Goal: Transaction & Acquisition: Purchase product/service

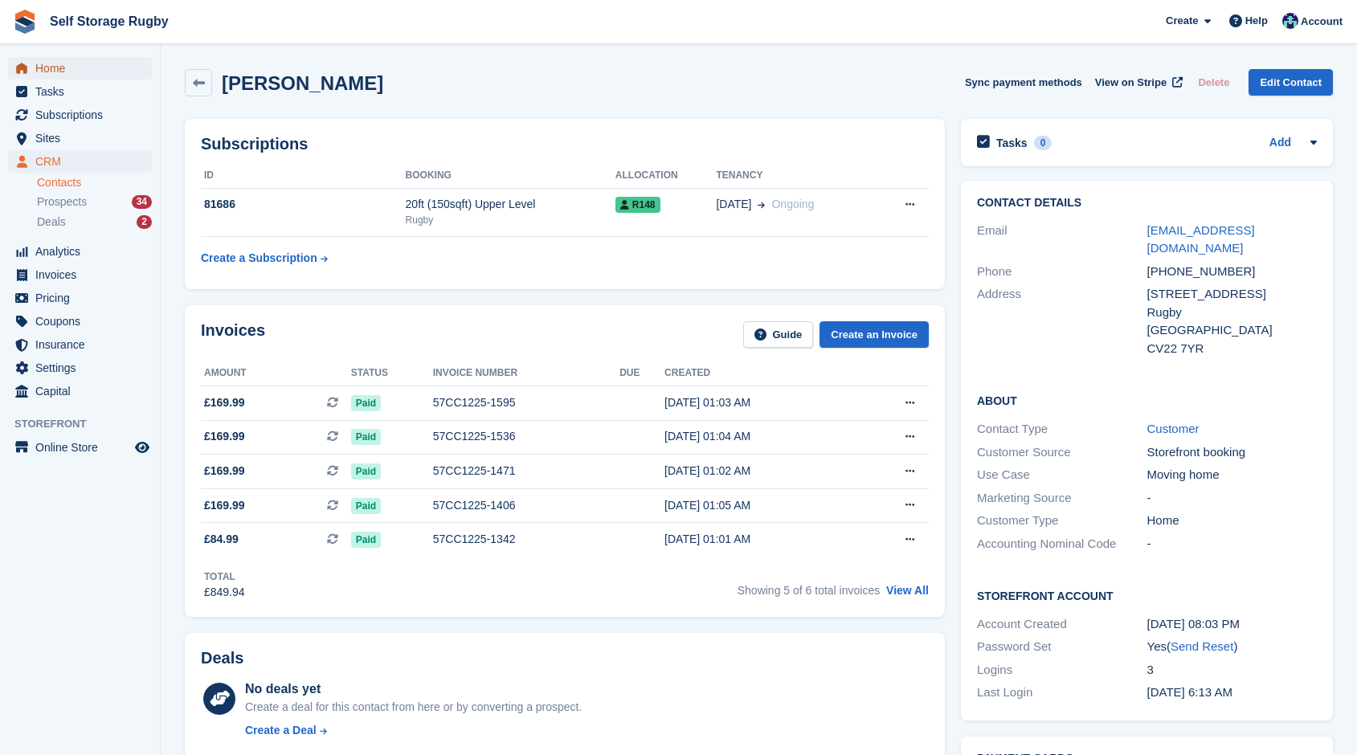
drag, startPoint x: 47, startPoint y: 64, endPoint x: 171, endPoint y: 112, distance: 133.3
click at [47, 64] on span "Home" at bounding box center [83, 68] width 96 height 23
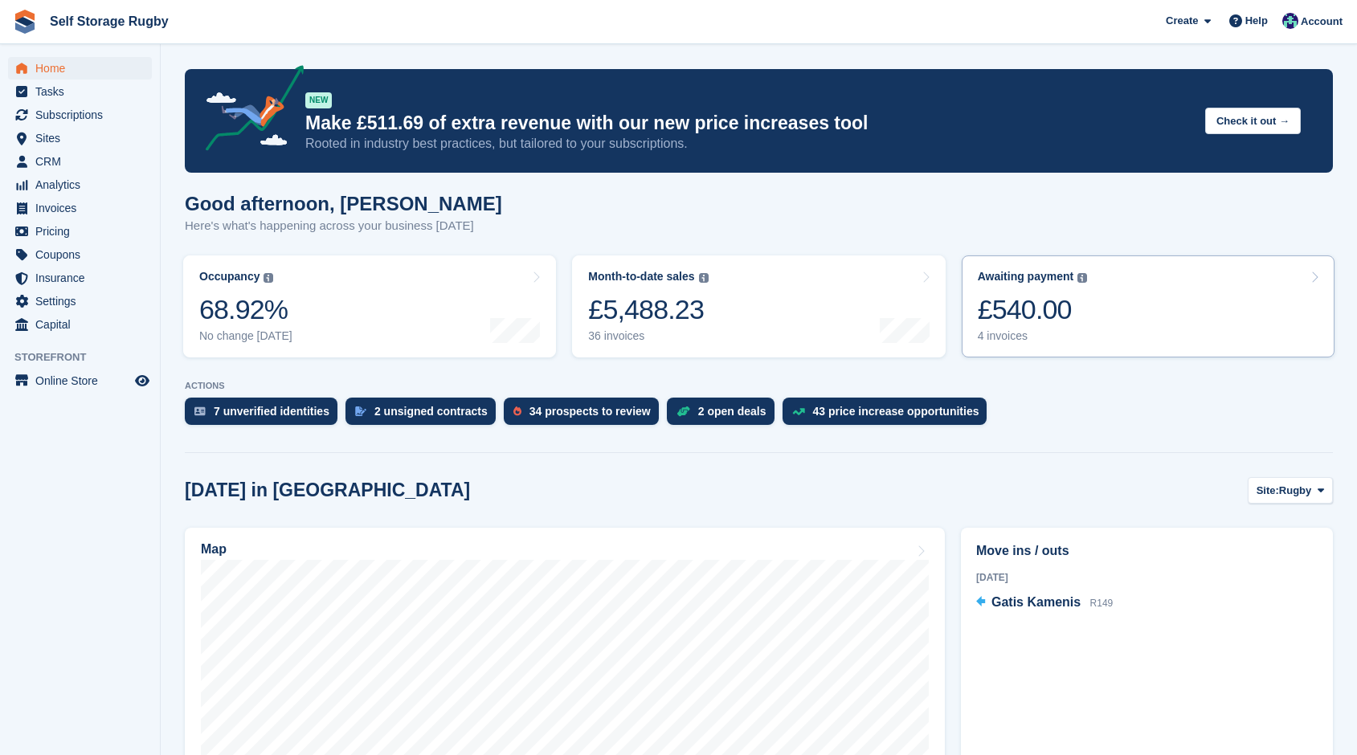
click at [1123, 307] on link "Awaiting payment The total outstanding balance on all open invoices. £540.00 4 …" at bounding box center [1148, 307] width 373 height 102
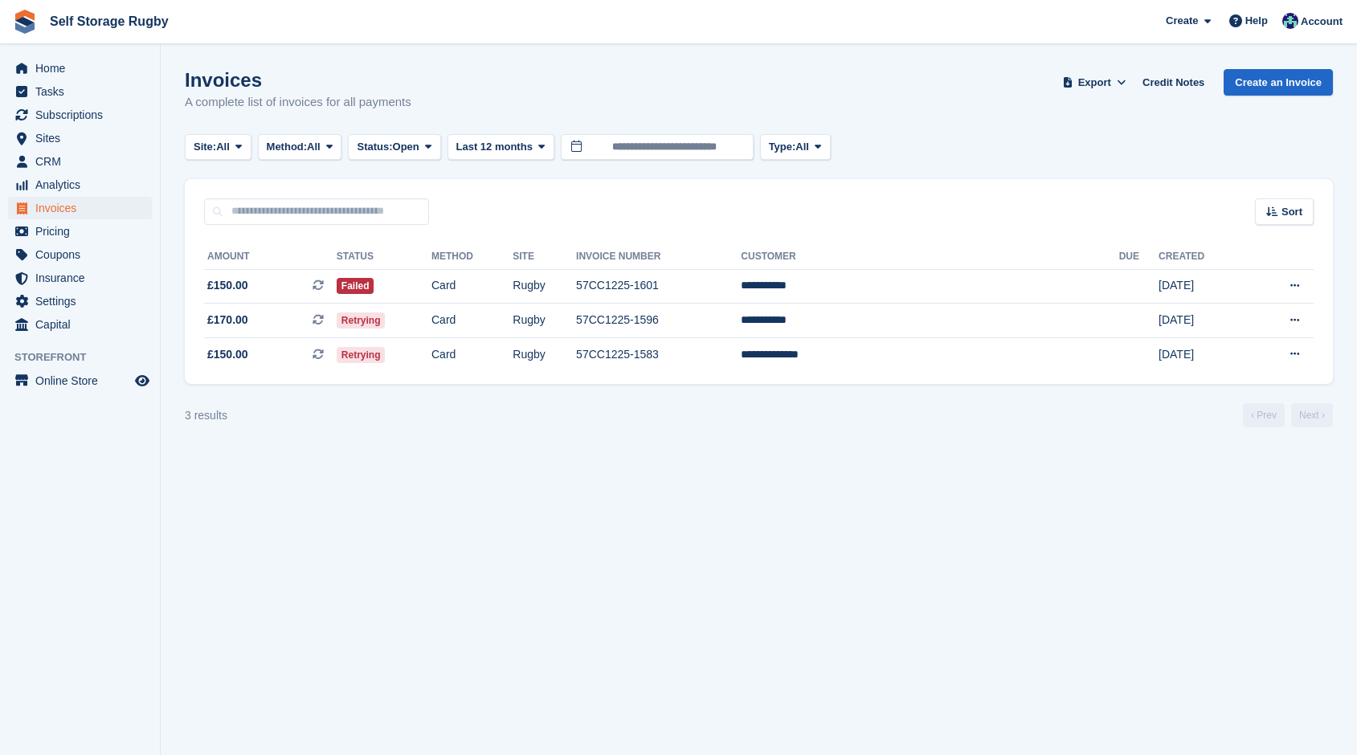
click at [783, 450] on section "Invoices A complete list of invoices for all payments Export Export Invoices Ex…" at bounding box center [759, 377] width 1197 height 755
click at [586, 451] on section "Invoices A complete list of invoices for all payments Export Export Invoices Ex…" at bounding box center [759, 377] width 1197 height 755
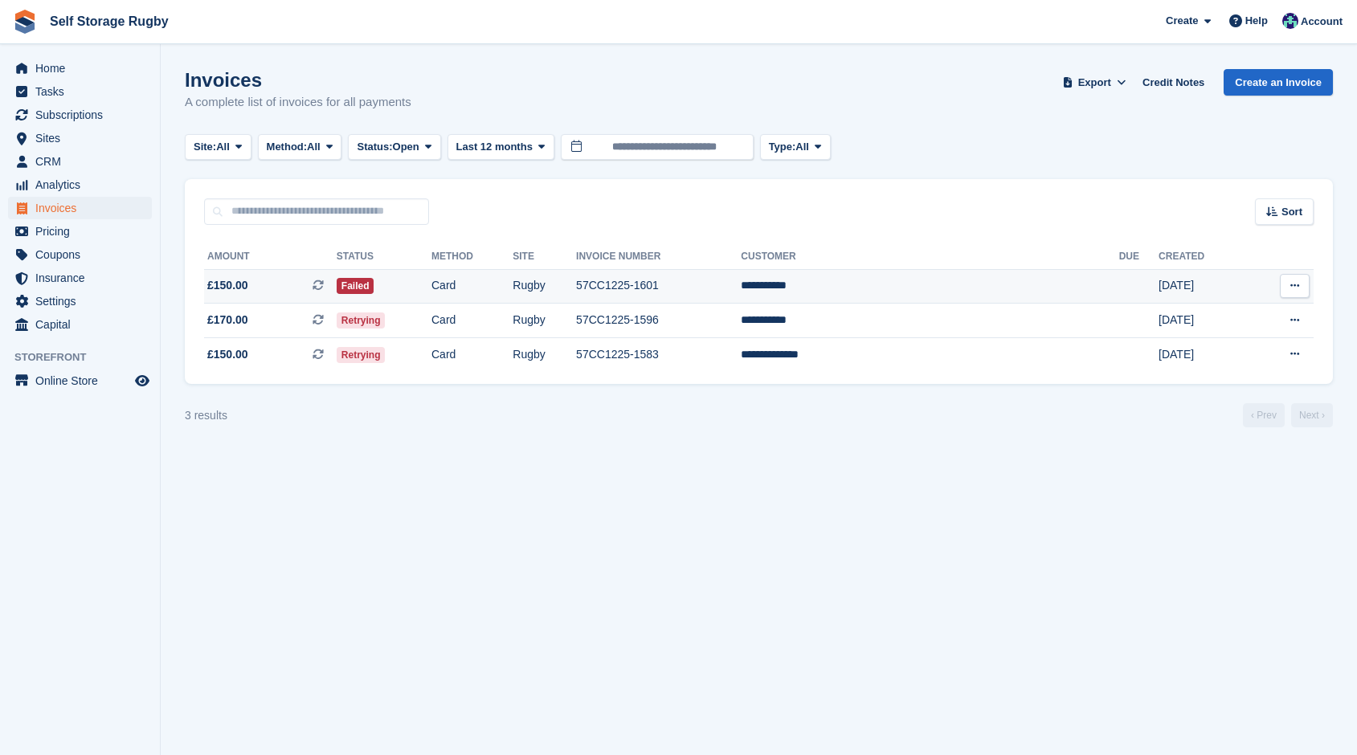
click at [1283, 288] on button at bounding box center [1295, 286] width 30 height 24
click at [730, 289] on td "57CC1225-1601" at bounding box center [658, 286] width 165 height 35
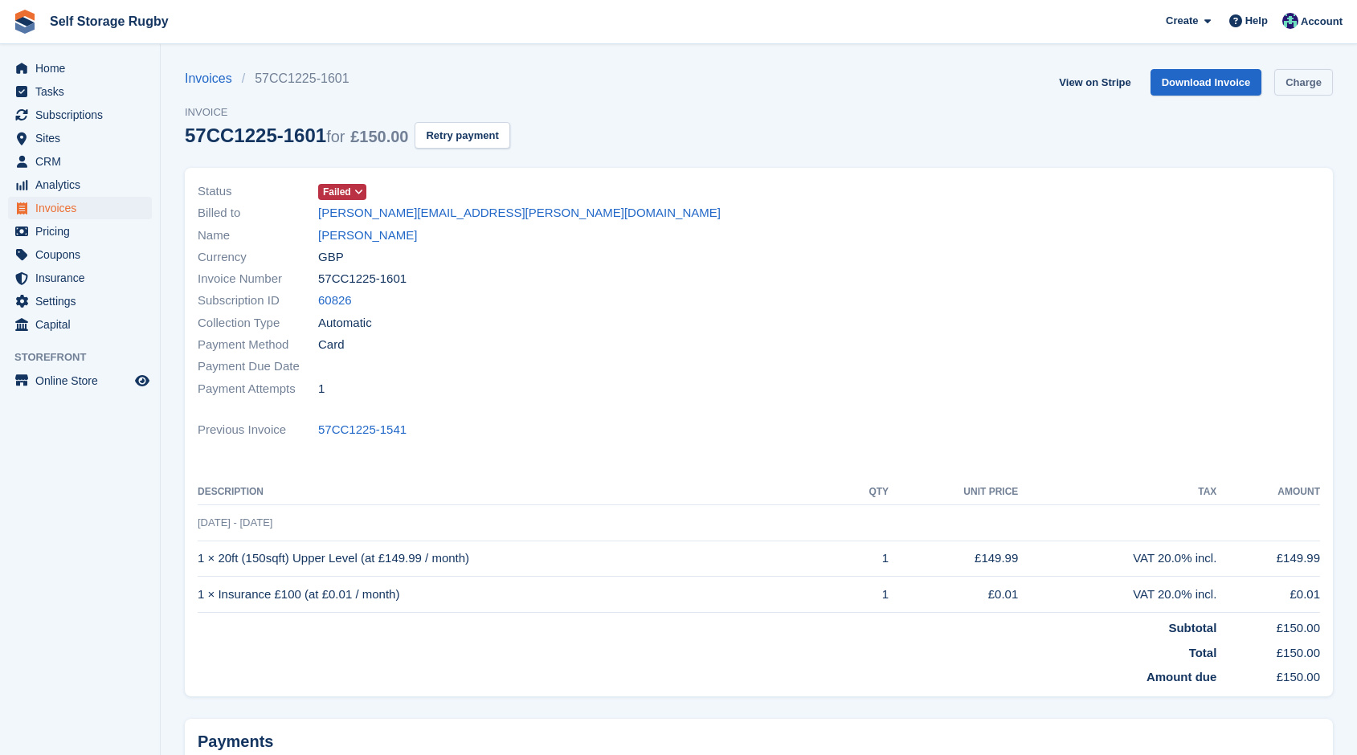
click at [1311, 79] on link "Charge" at bounding box center [1303, 82] width 59 height 27
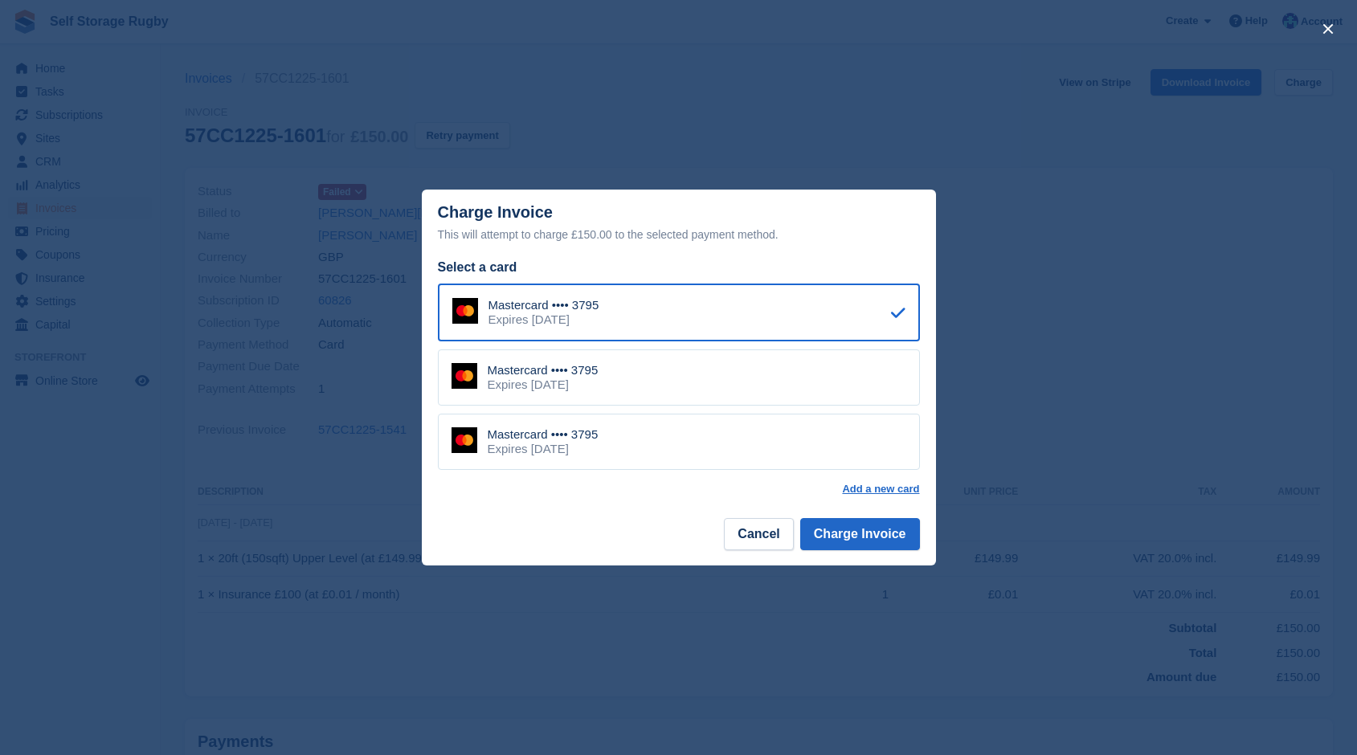
click at [695, 364] on div "Mastercard •••• 3795 Expires December 2027" at bounding box center [679, 378] width 482 height 56
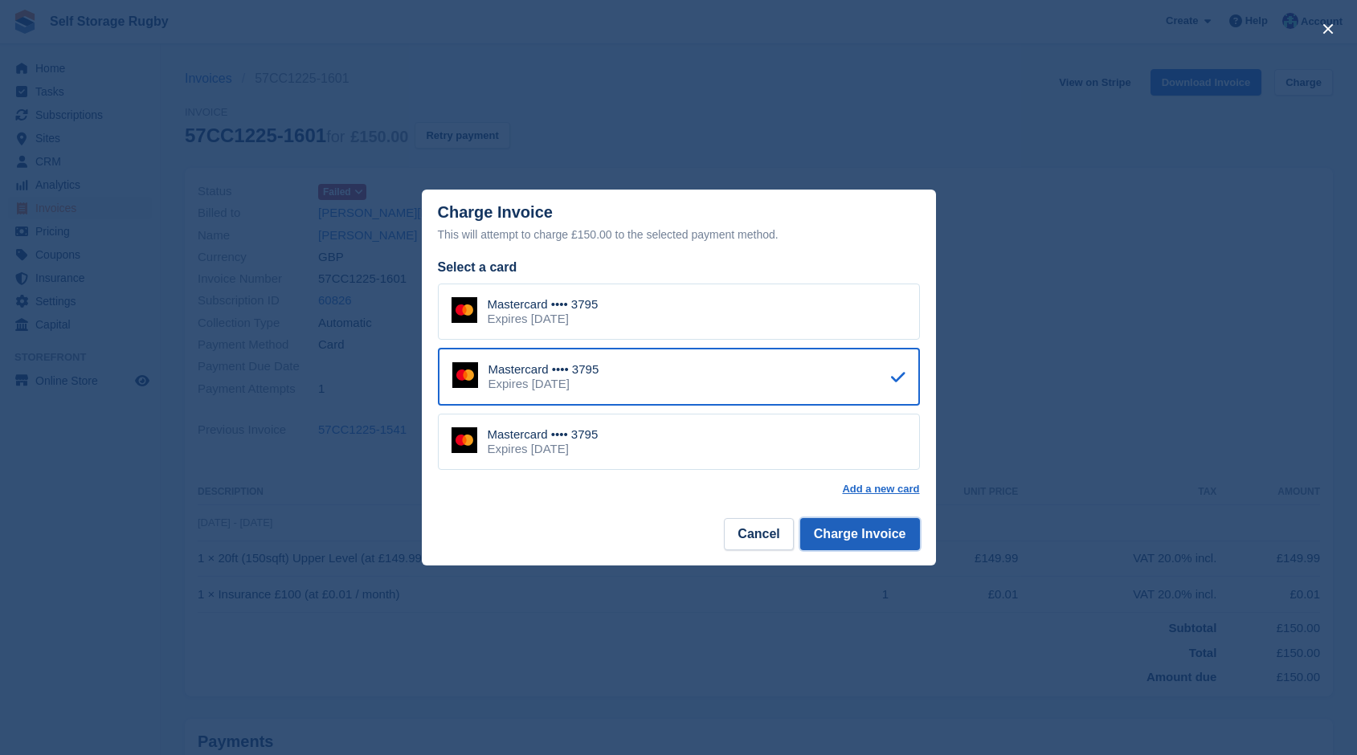
click at [855, 535] on button "Charge Invoice" at bounding box center [860, 534] width 120 height 32
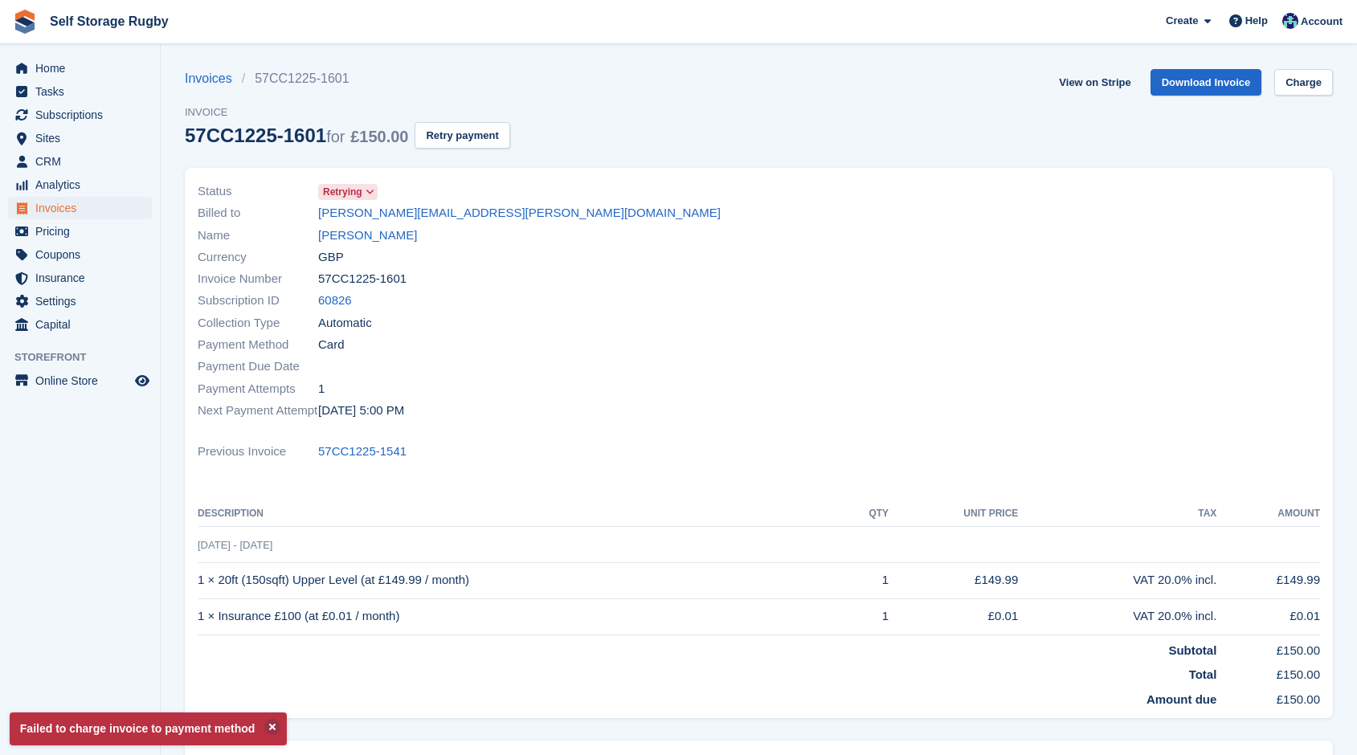
click at [571, 342] on div "Payment Method Card" at bounding box center [474, 345] width 552 height 22
click at [1103, 90] on link "View on Stripe" at bounding box center [1095, 82] width 84 height 27
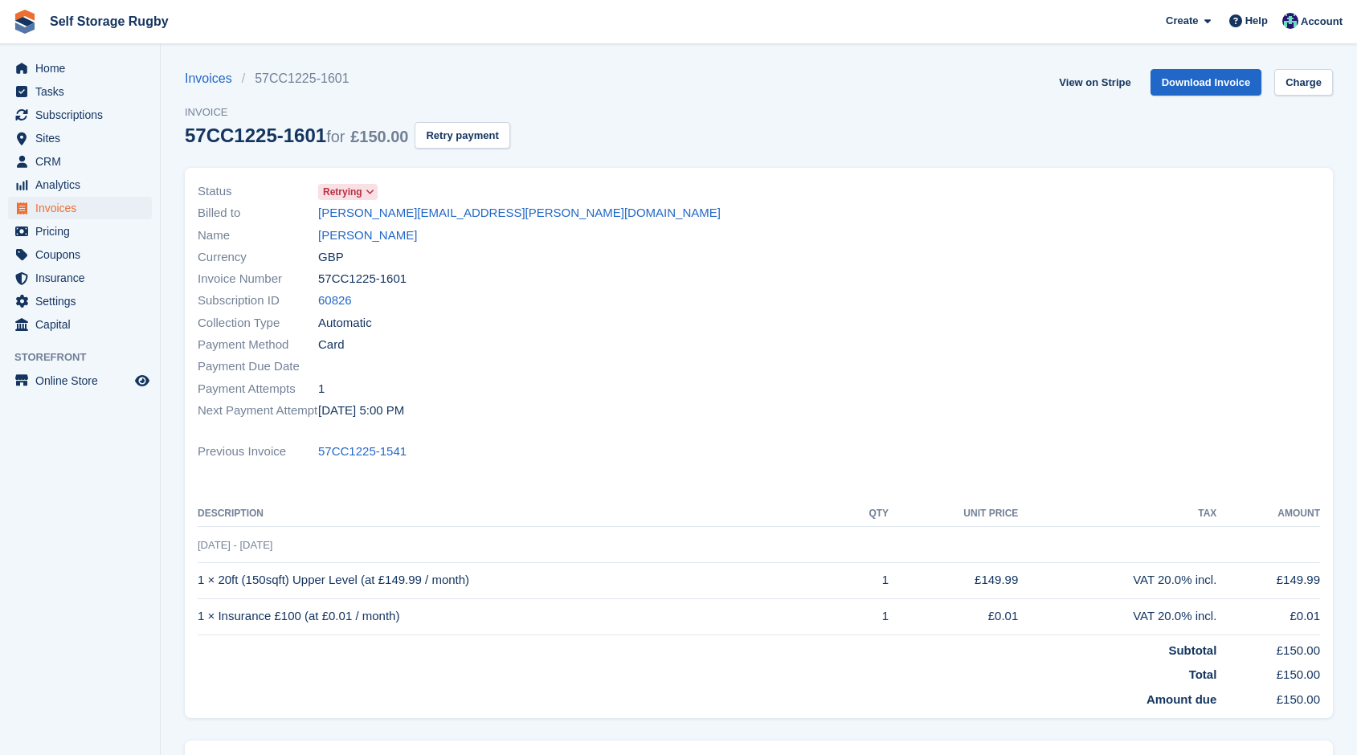
drag, startPoint x: 493, startPoint y: 212, endPoint x: 299, endPoint y: 223, distance: 193.9
click at [299, 223] on div "Billed to emma.newman@dactltd.co.uk" at bounding box center [474, 214] width 552 height 22
copy div "emma.newman@dactltd.co.uk"
click at [436, 325] on div "Collection Type Automatic" at bounding box center [474, 323] width 552 height 22
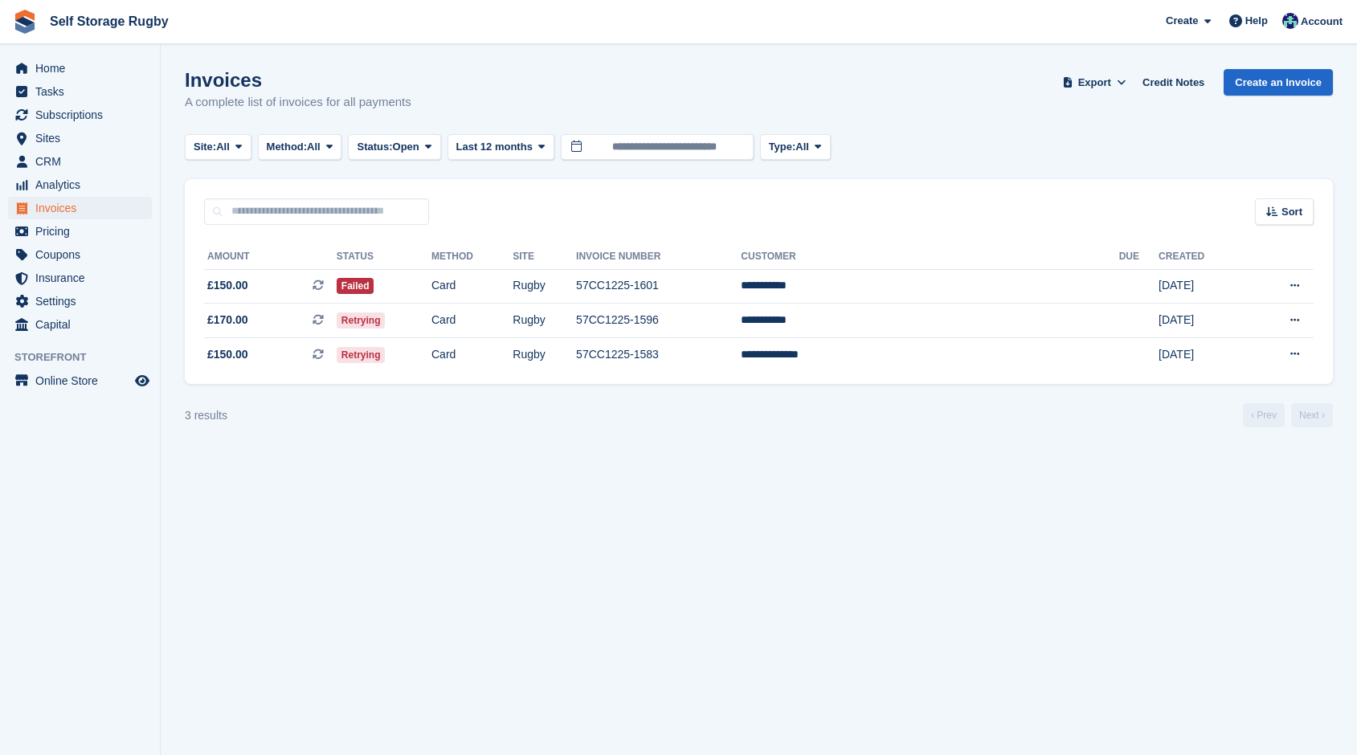
click at [685, 465] on section "Invoices A complete list of invoices for all payments Export Export Invoices Ex…" at bounding box center [759, 377] width 1197 height 755
click at [576, 326] on td "Rugby" at bounding box center [544, 321] width 63 height 35
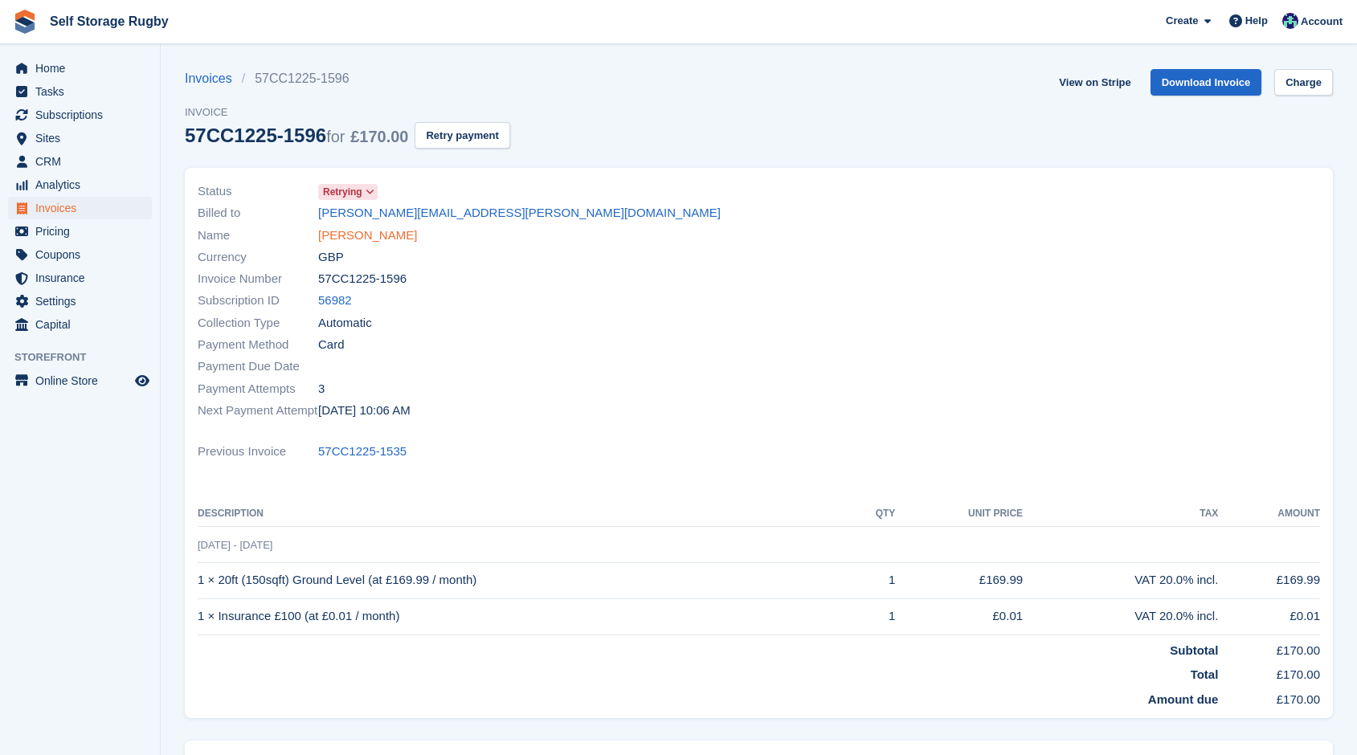
click at [350, 232] on link "[PERSON_NAME]" at bounding box center [367, 236] width 99 height 18
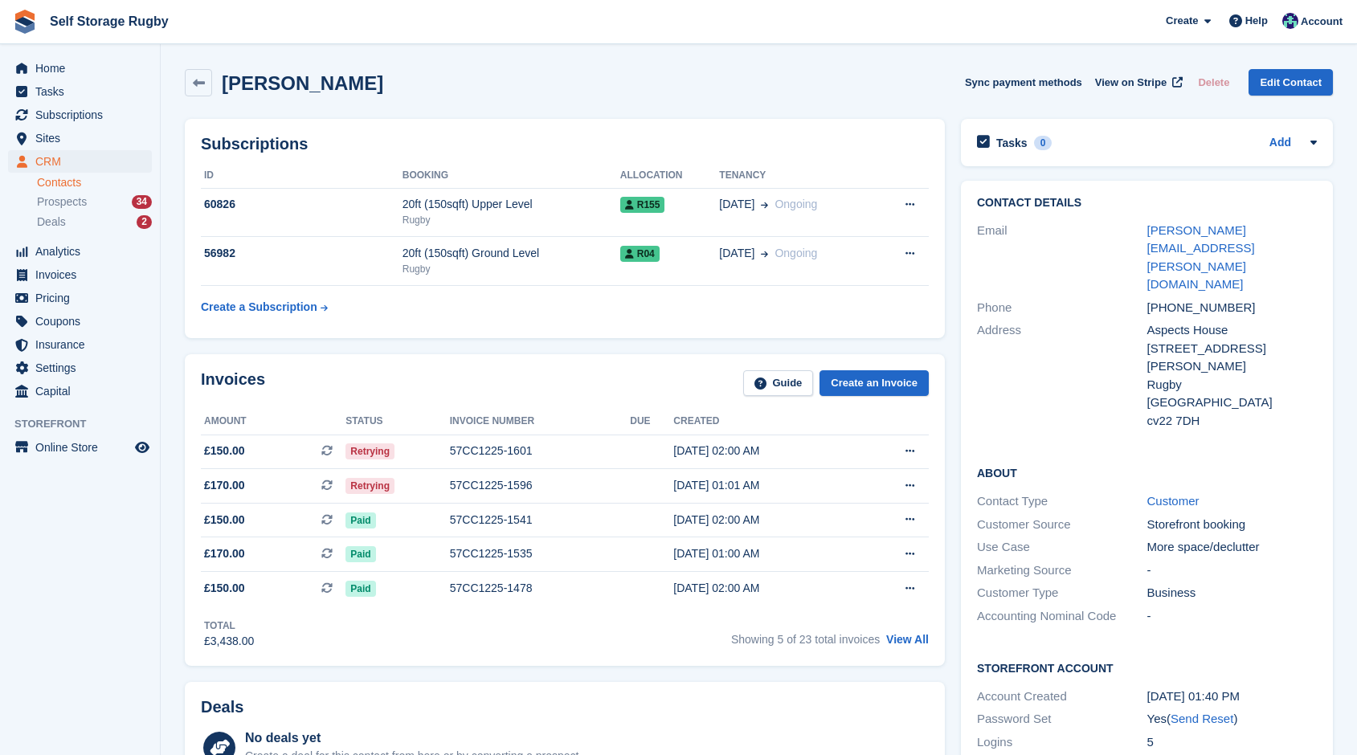
click at [565, 346] on div "Invoices Guide Create an Invoice Amount Status Invoice number Due Created £150.…" at bounding box center [565, 510] width 776 height 328
click at [949, 345] on div "Subscriptions ID Booking Allocation Tenancy 60826 20ft (150sqft) Upper Level Ru…" at bounding box center [565, 228] width 776 height 235
drag, startPoint x: 362, startPoint y: 84, endPoint x: 223, endPoint y: 80, distance: 139.1
click at [223, 80] on div "emma newman Sync payment methods View on Stripe Delete Edit Contact" at bounding box center [759, 82] width 1148 height 27
click at [223, 80] on h2 "emma newman" at bounding box center [303, 83] width 162 height 22
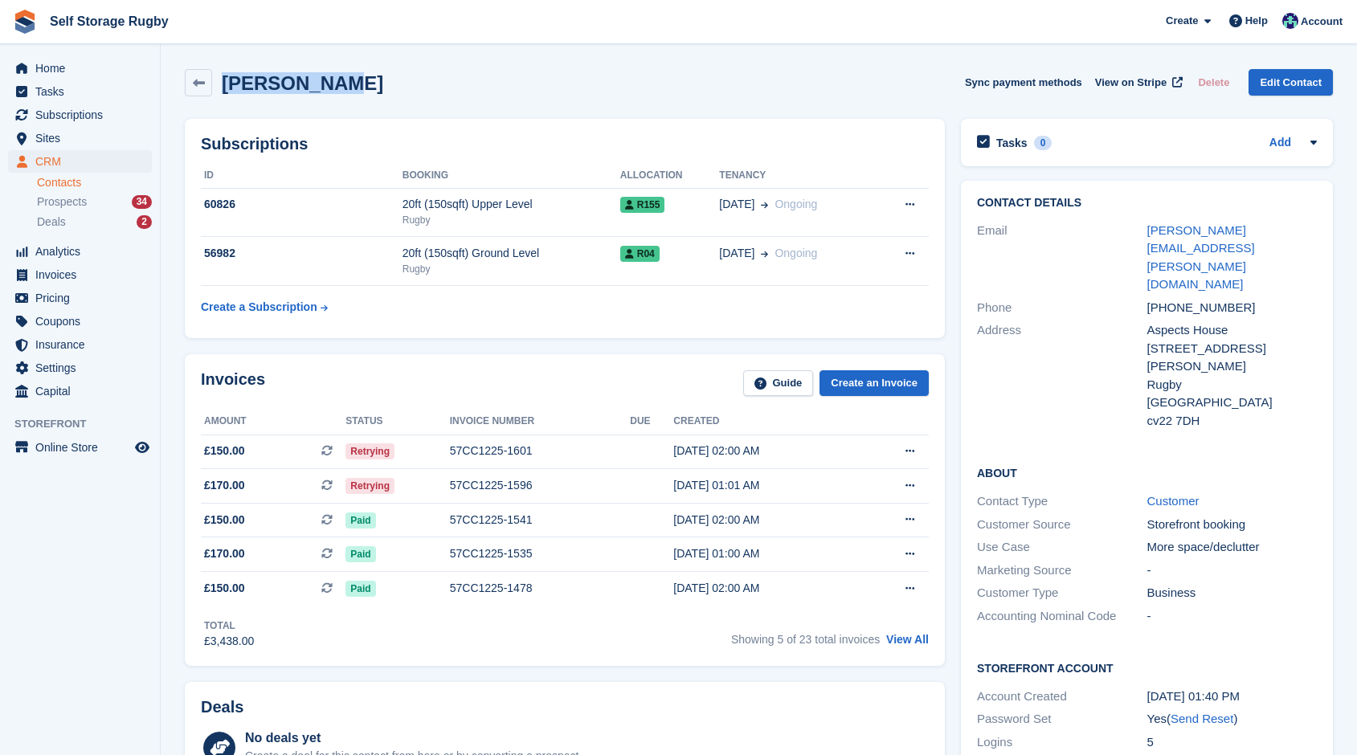
drag, startPoint x: 223, startPoint y: 80, endPoint x: 319, endPoint y: 84, distance: 96.5
click at [319, 84] on h2 "emma newman" at bounding box center [303, 83] width 162 height 22
click at [201, 82] on icon at bounding box center [199, 83] width 12 height 12
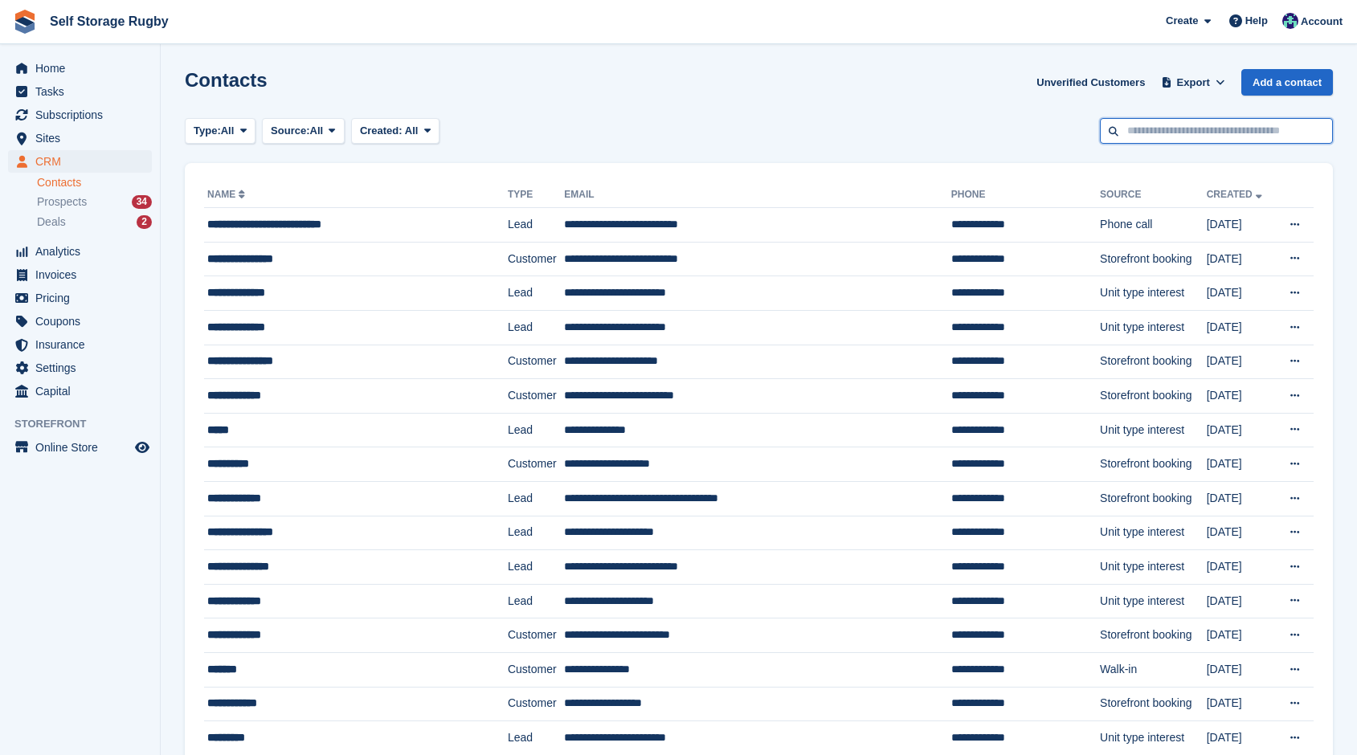
click at [1147, 134] on input "text" at bounding box center [1216, 131] width 233 height 27
type input "***"
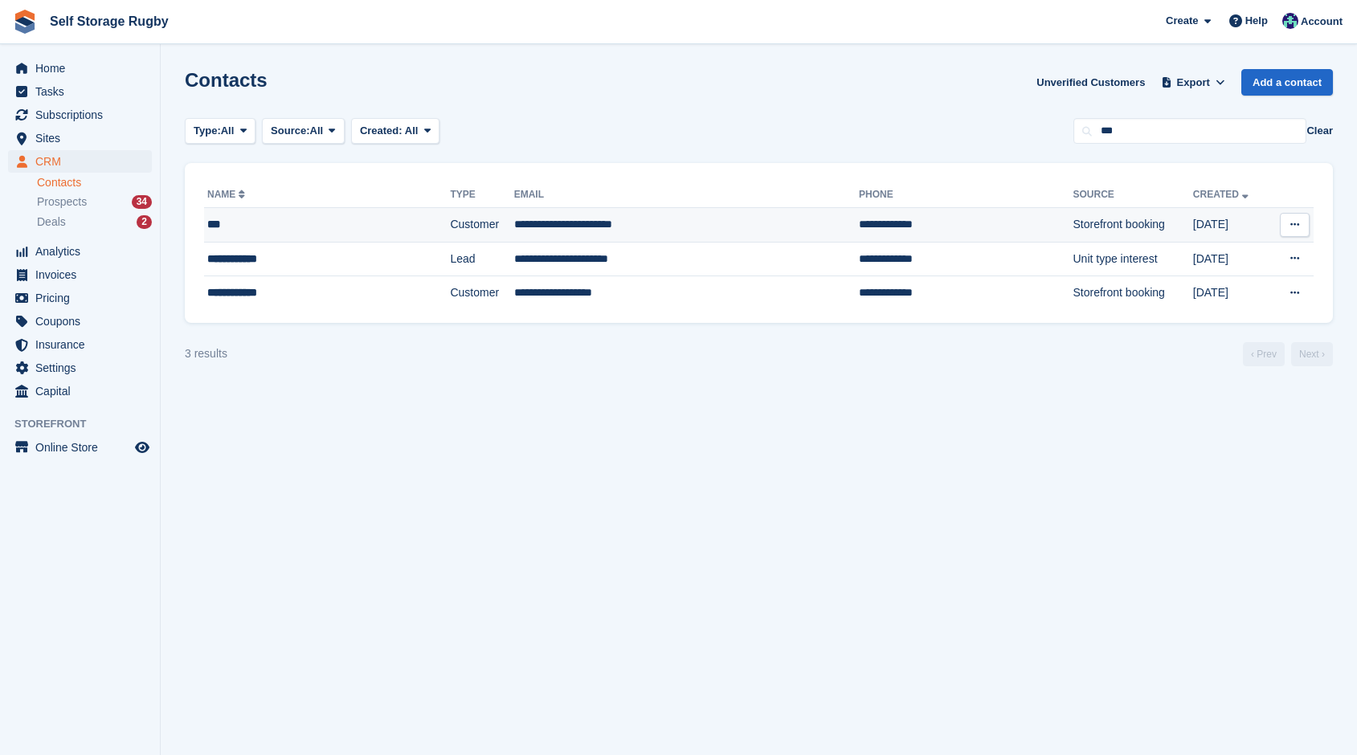
click at [657, 231] on td "**********" at bounding box center [686, 225] width 345 height 35
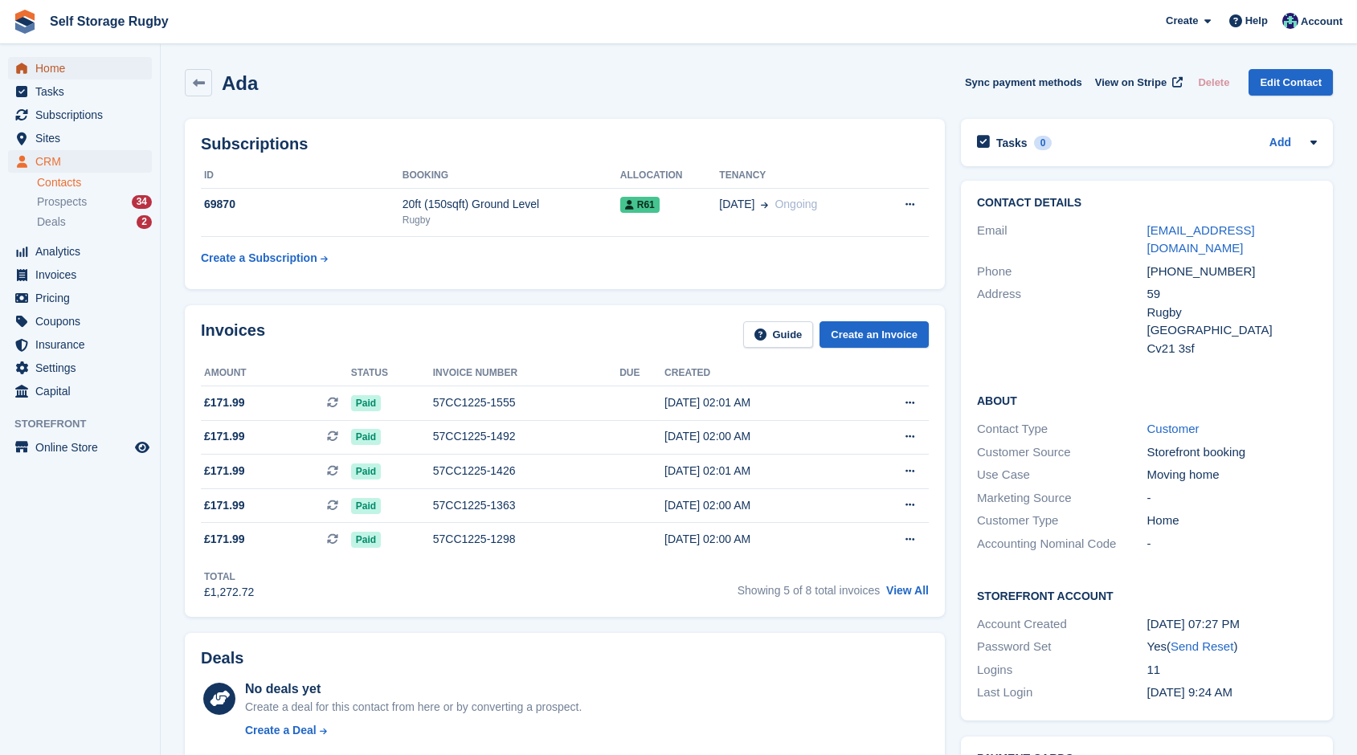
click at [47, 67] on span "Home" at bounding box center [83, 68] width 96 height 23
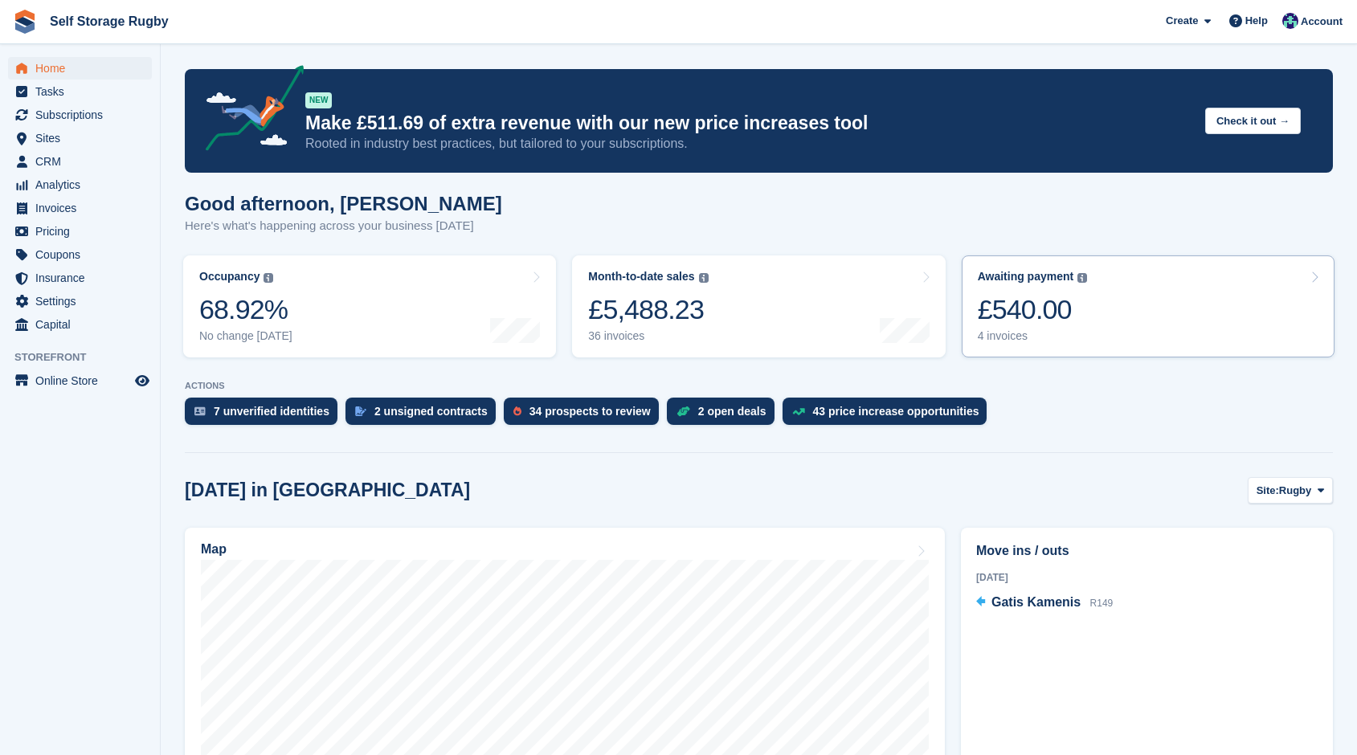
click at [1024, 316] on div "£540.00" at bounding box center [1033, 309] width 110 height 33
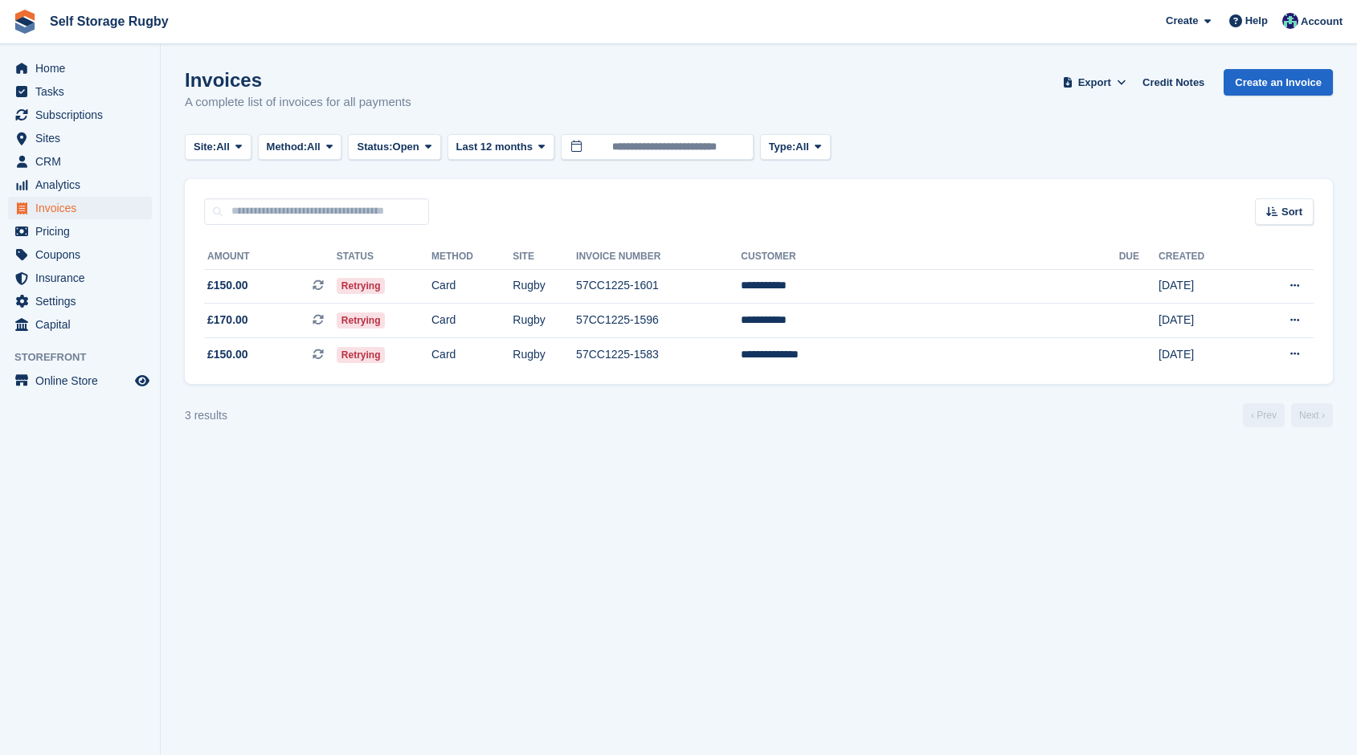
click at [867, 457] on section "Invoices A complete list of invoices for all payments Export Export Invoices Ex…" at bounding box center [759, 377] width 1197 height 755
click at [1046, 444] on section "Invoices A complete list of invoices for all payments Export Export Invoices Ex…" at bounding box center [759, 377] width 1197 height 755
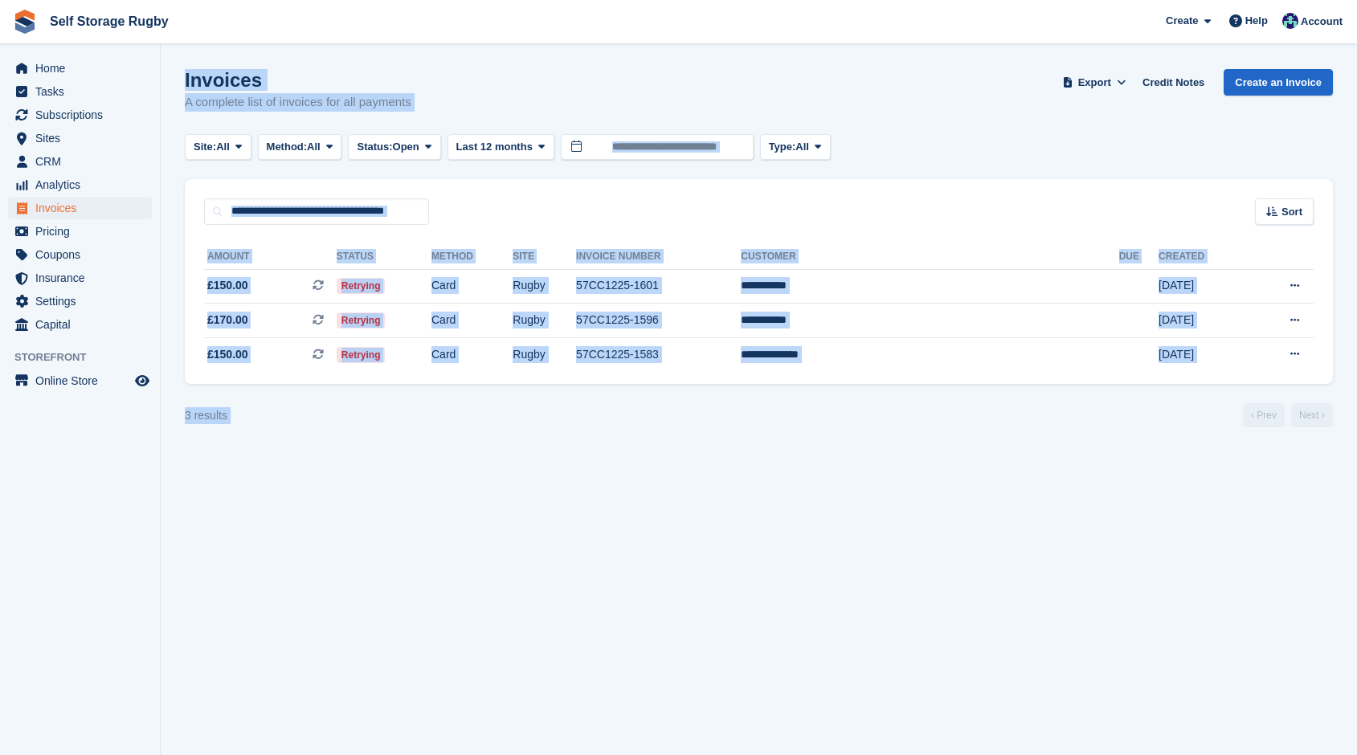
drag, startPoint x: 954, startPoint y: 497, endPoint x: 184, endPoint y: 76, distance: 877.1
click at [184, 76] on section "Invoices A complete list of invoices for all payments Export Export Invoices Ex…" at bounding box center [759, 377] width 1197 height 755
drag, startPoint x: 184, startPoint y: 76, endPoint x: 1326, endPoint y: 512, distance: 1222.1
click at [1326, 512] on section "Invoices A complete list of invoices for all payments Export Export Invoices Ex…" at bounding box center [759, 377] width 1197 height 755
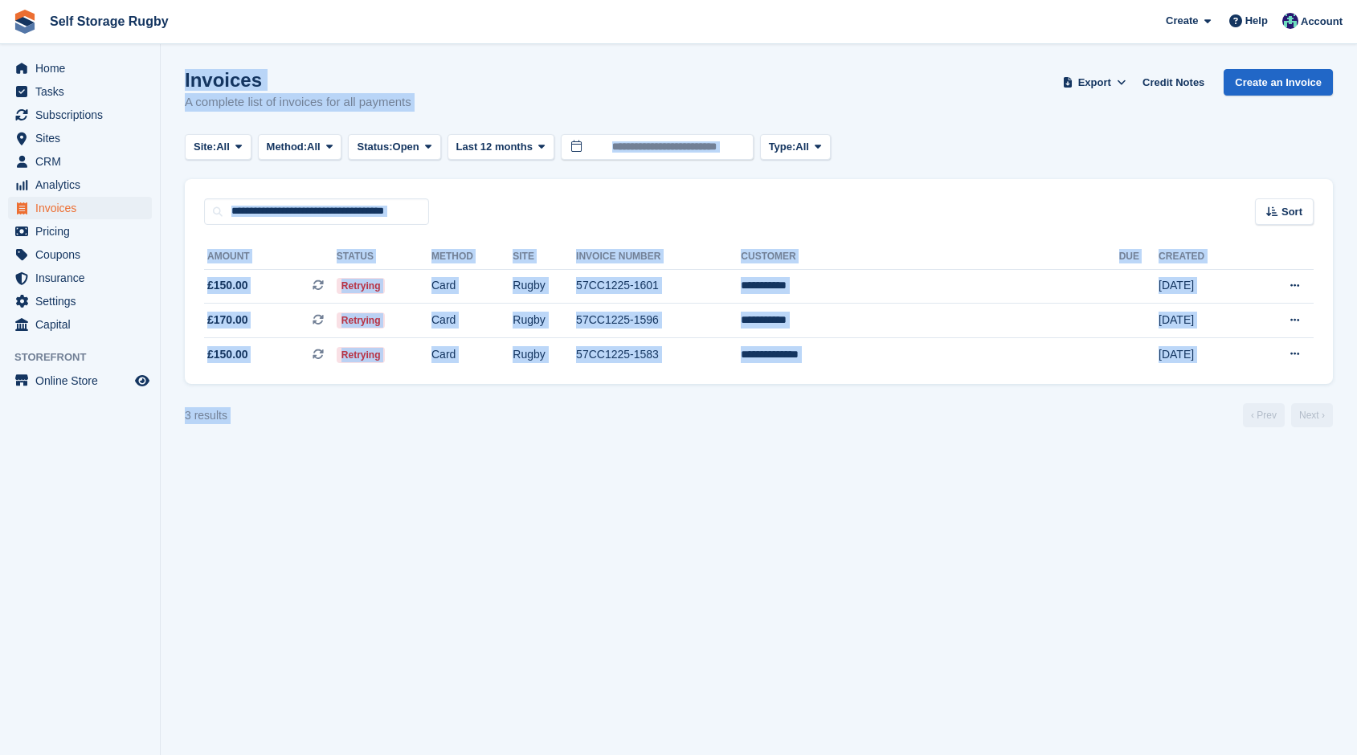
click at [1326, 512] on section "Invoices A complete list of invoices for all payments Export Export Invoices Ex…" at bounding box center [759, 377] width 1197 height 755
drag, startPoint x: 1326, startPoint y: 512, endPoint x: 198, endPoint y: 80, distance: 1207.9
click at [198, 80] on section "Invoices A complete list of invoices for all payments Export Export Invoices Ex…" at bounding box center [759, 377] width 1197 height 755
click at [198, 80] on h1 "Invoices" at bounding box center [298, 80] width 227 height 22
